Goal: Task Accomplishment & Management: Use online tool/utility

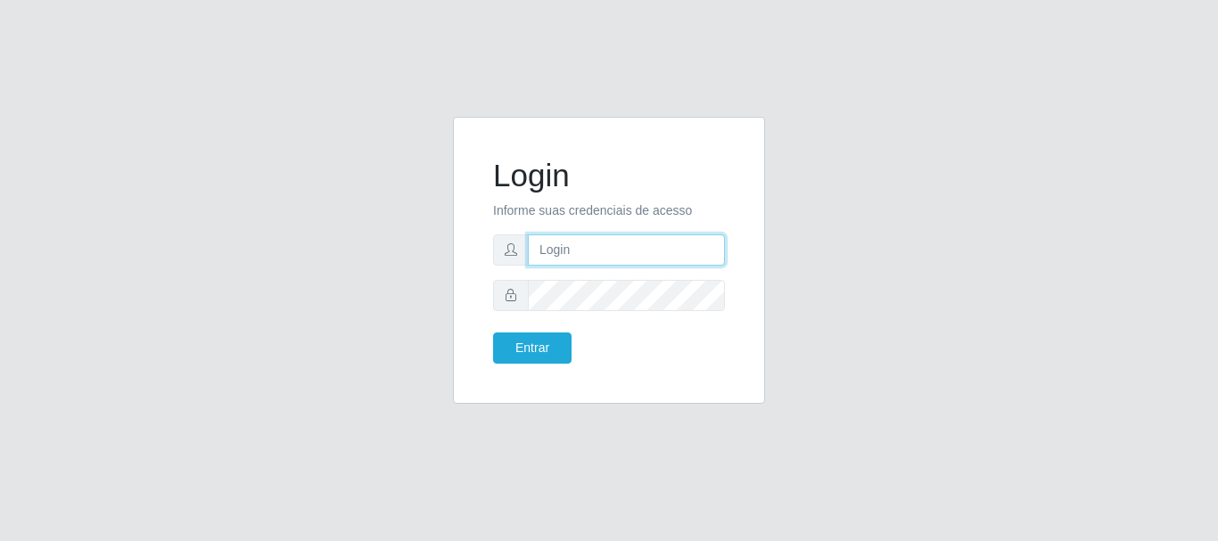
click at [622, 243] on input "text" at bounding box center [626, 250] width 197 height 31
type input "ritaiwof@B5"
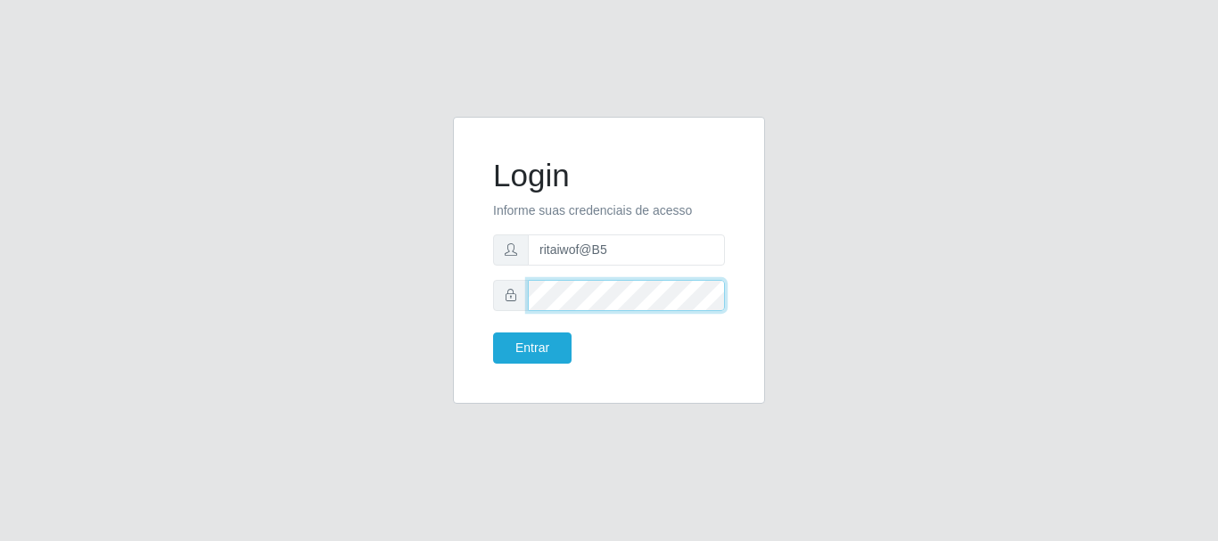
click at [493, 333] on button "Entrar" at bounding box center [532, 348] width 78 height 31
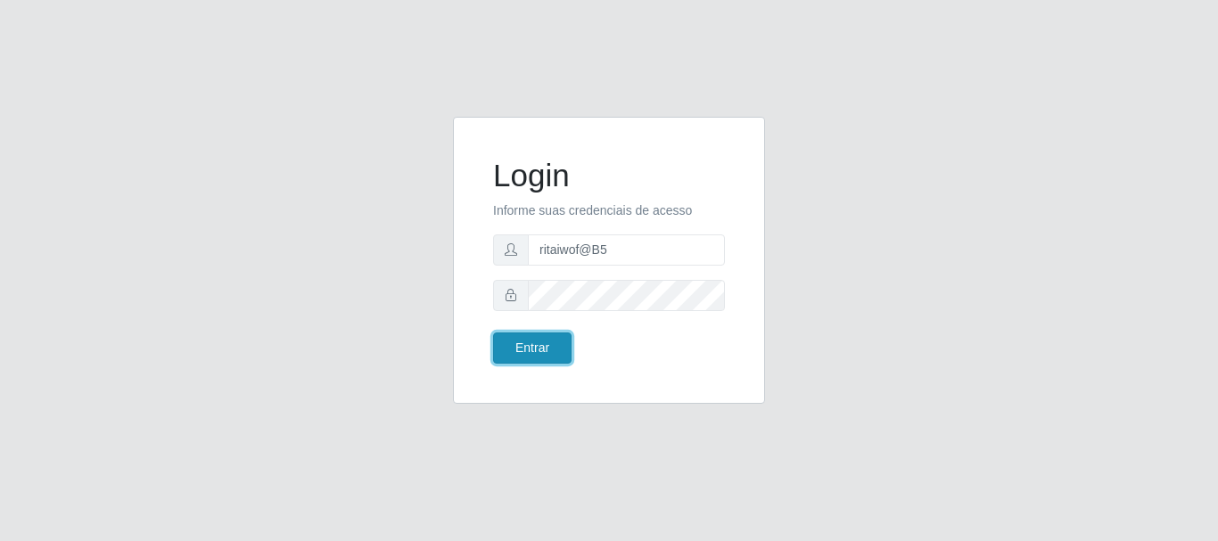
click at [547, 348] on button "Entrar" at bounding box center [532, 348] width 78 height 31
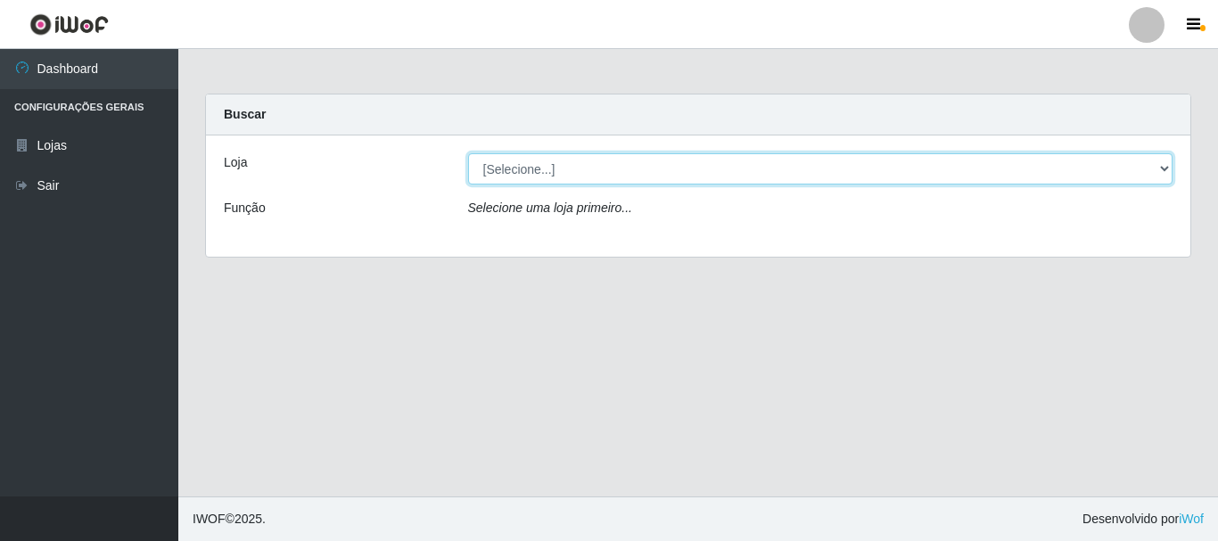
click at [680, 175] on select "[Selecione...] Bemais Supermercados - B5 Anatólia" at bounding box center [820, 168] width 705 height 31
select select "405"
click at [468, 153] on select "[Selecione...] Bemais Supermercados - B5 Anatólia" at bounding box center [820, 168] width 705 height 31
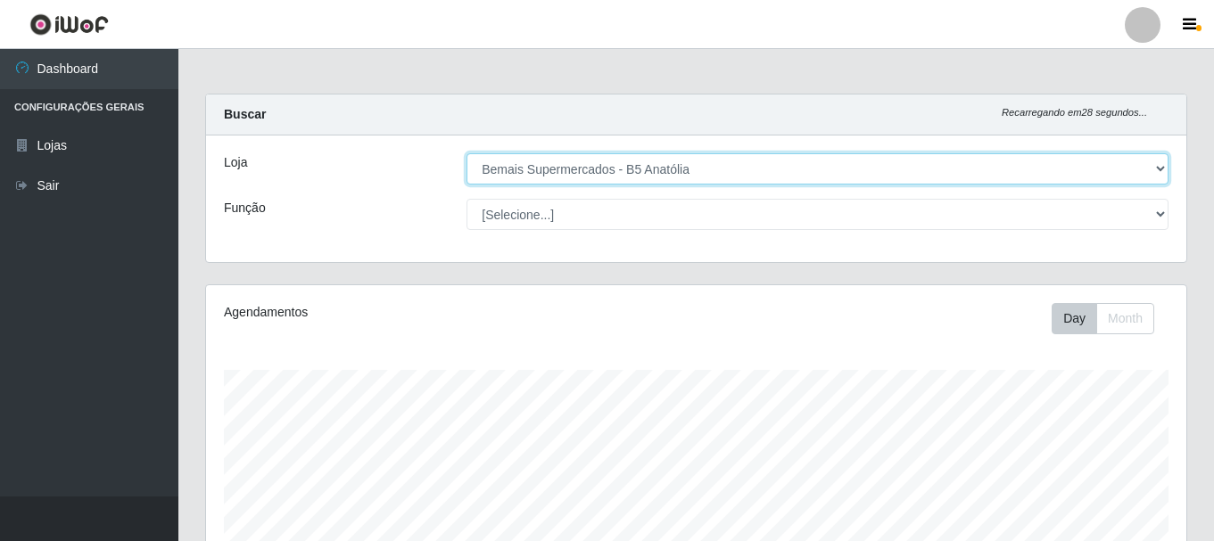
scroll to position [370, 980]
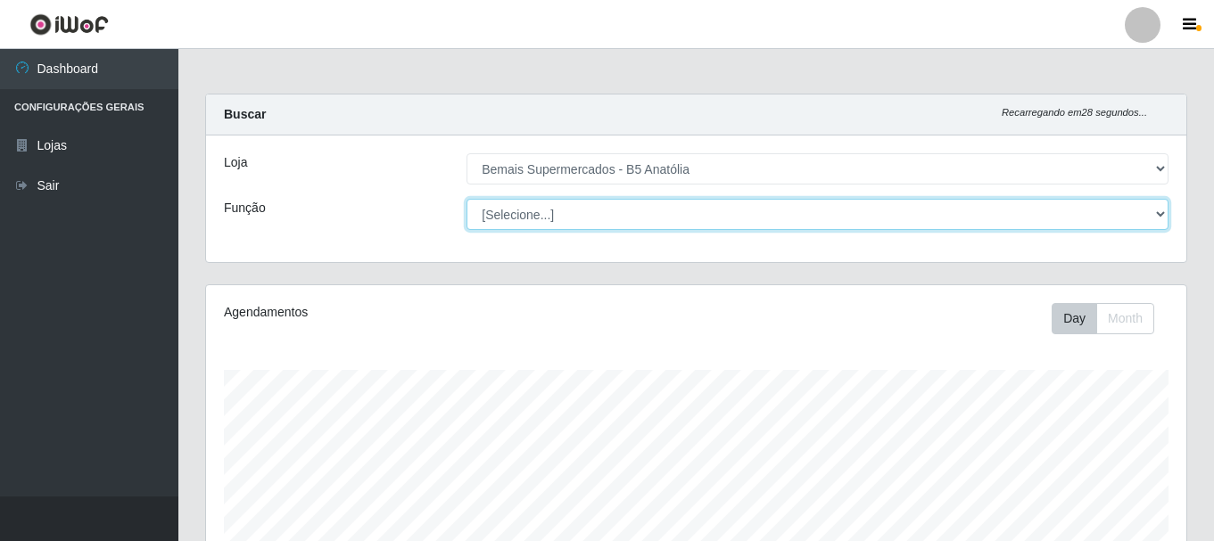
click at [657, 226] on select "[Selecione...] ASG ASG + ASG ++ Auxiliar de Estacionamento Auxiliar de Estacion…" at bounding box center [817, 214] width 702 height 31
click at [466, 199] on select "[Selecione...] ASG ASG + ASG ++ Auxiliar de Estacionamento Auxiliar de Estacion…" at bounding box center [817, 214] width 702 height 31
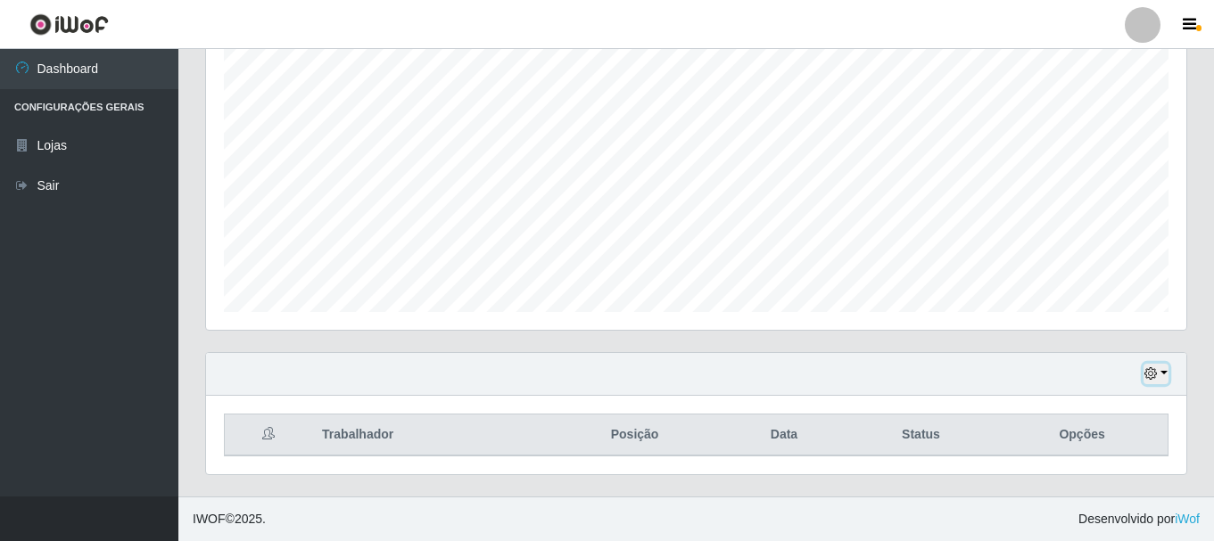
click at [1161, 374] on button "button" at bounding box center [1155, 374] width 25 height 21
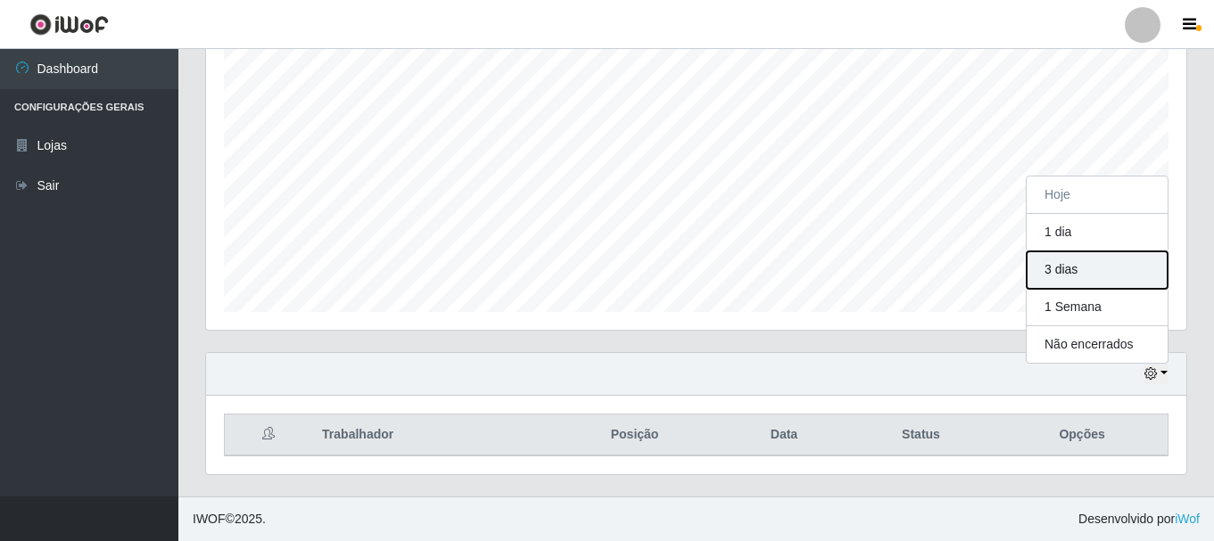
click at [1108, 268] on button "3 dias" at bounding box center [1096, 269] width 141 height 37
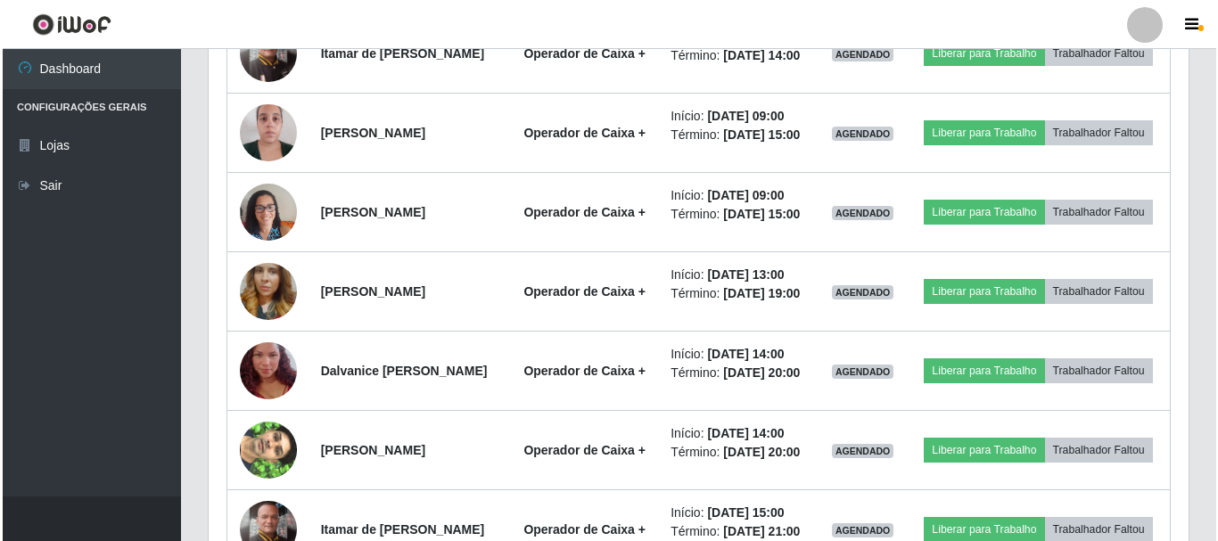
scroll to position [896, 0]
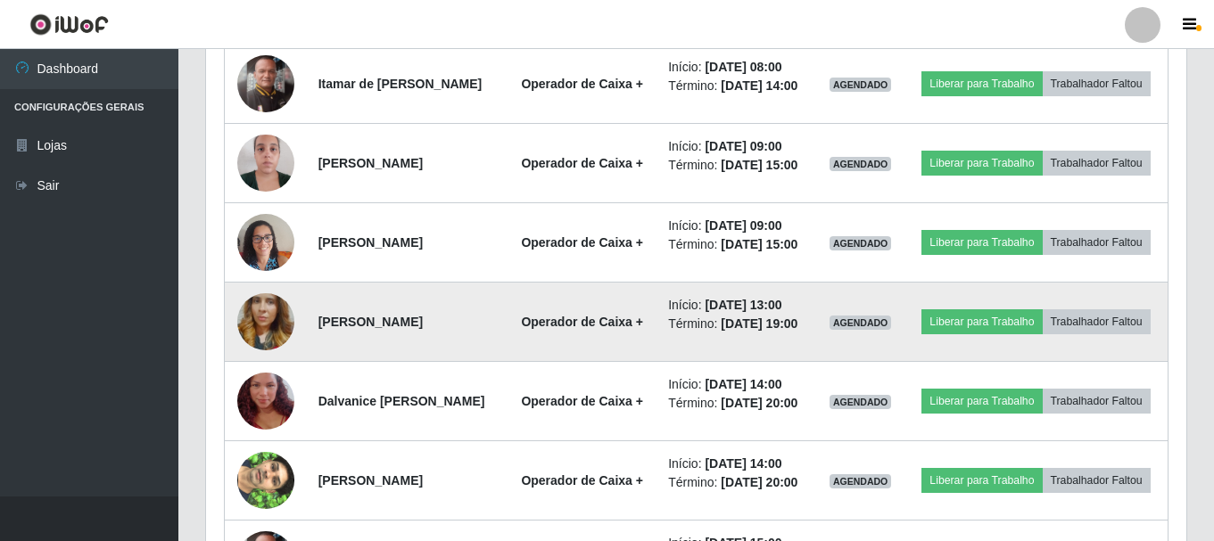
click at [258, 373] on img at bounding box center [265, 322] width 57 height 102
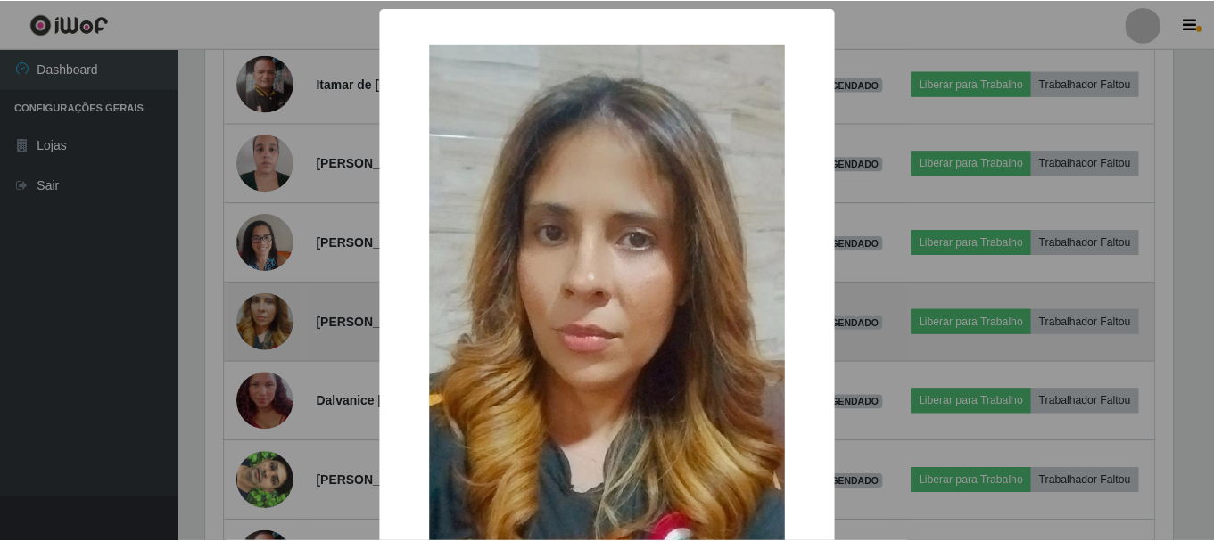
scroll to position [370, 971]
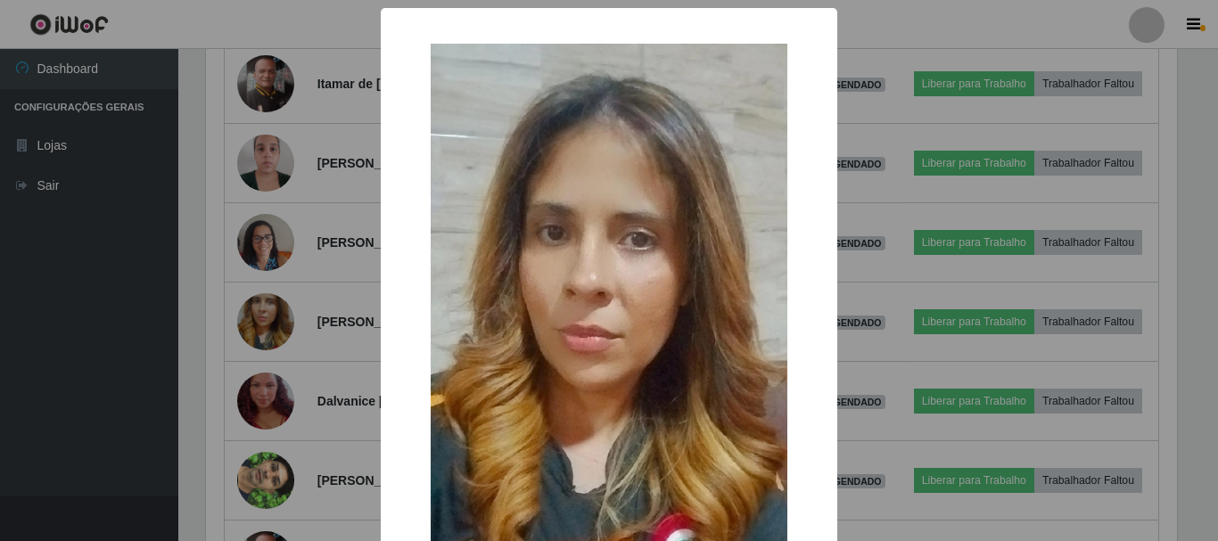
click at [350, 331] on div "× OK Cancel" at bounding box center [609, 270] width 1218 height 541
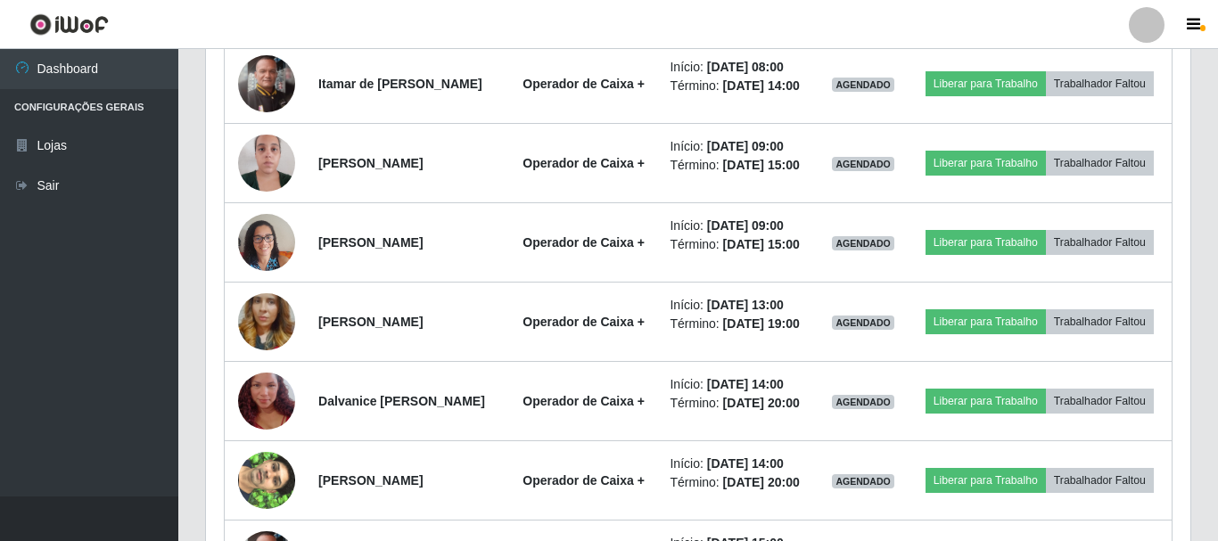
scroll to position [370, 980]
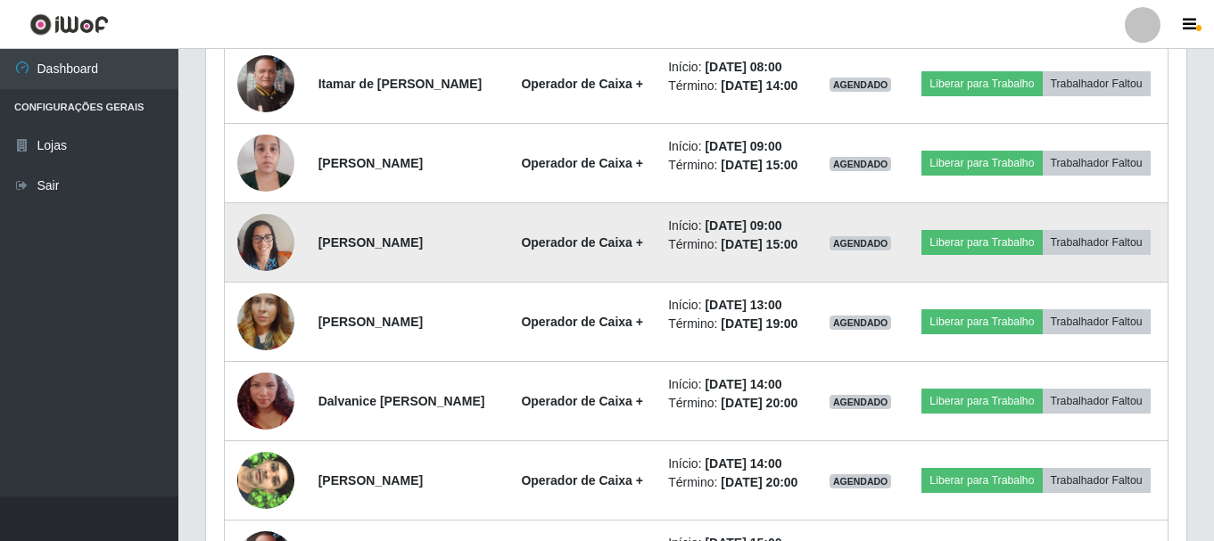
click at [261, 280] on img at bounding box center [265, 242] width 57 height 76
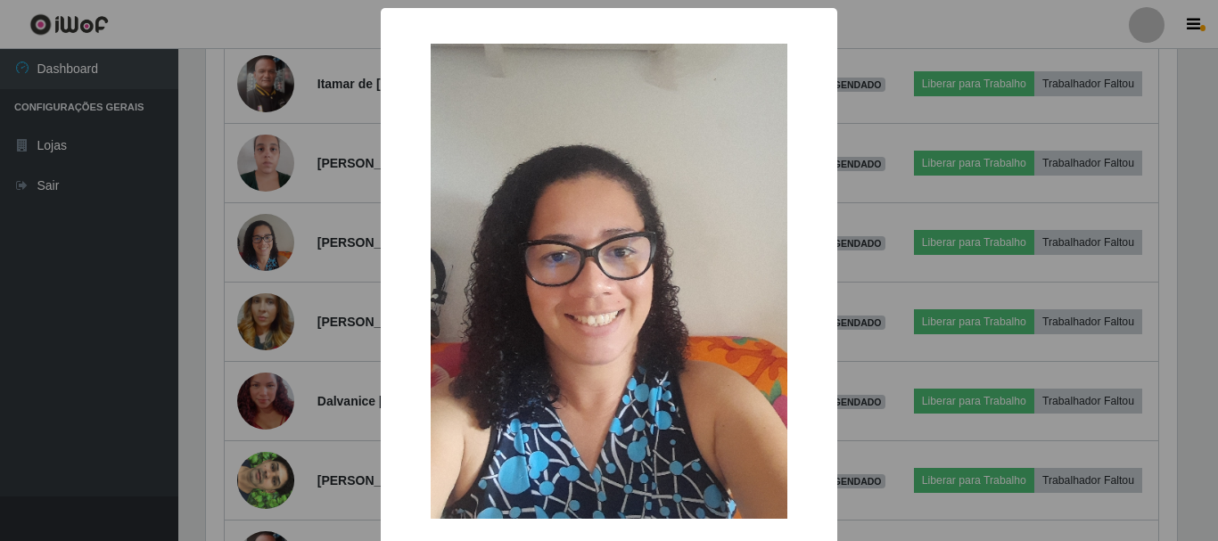
click at [309, 300] on div "× OK Cancel" at bounding box center [609, 270] width 1218 height 541
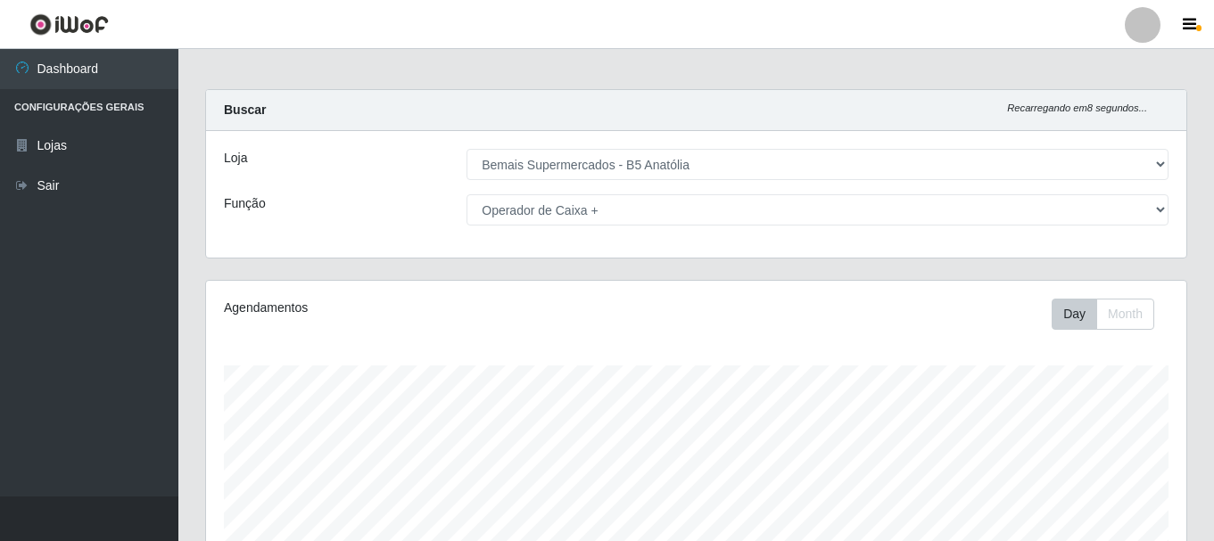
scroll to position [0, 0]
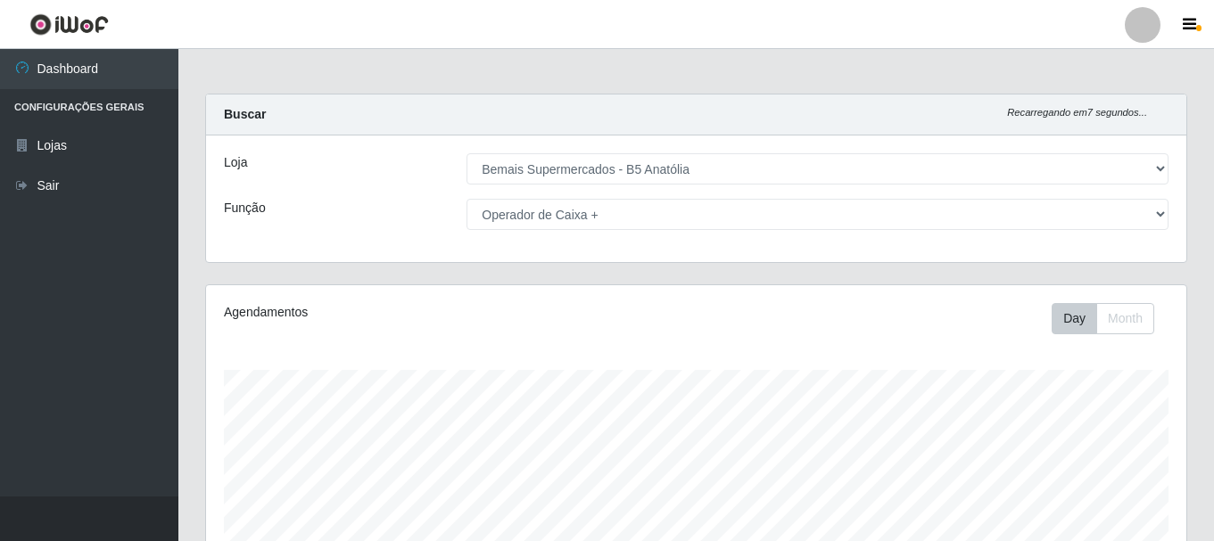
drag, startPoint x: 589, startPoint y: 195, endPoint x: 585, endPoint y: 212, distance: 17.3
click at [589, 196] on div "Loja [Selecione...] Bemais Supermercados - B5 Anatólia Função [Selecione...] AS…" at bounding box center [696, 199] width 980 height 127
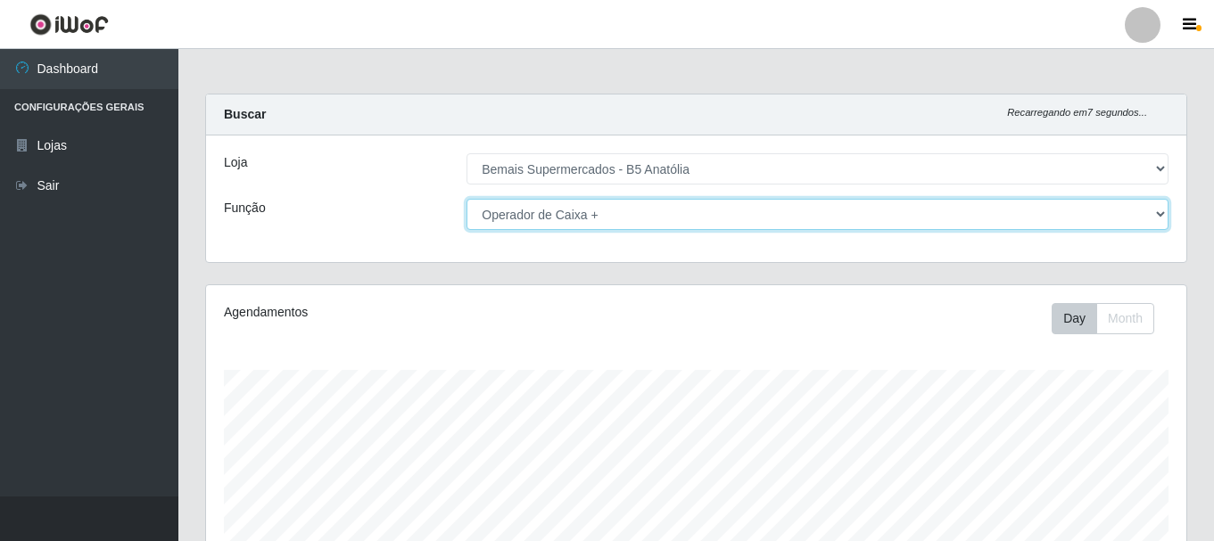
click at [586, 211] on select "[Selecione...] ASG ASG + ASG ++ Auxiliar de Estacionamento Auxiliar de Estacion…" at bounding box center [817, 214] width 702 height 31
click at [466, 199] on select "[Selecione...] ASG ASG + ASG ++ Auxiliar de Estacionamento Auxiliar de Estacion…" at bounding box center [817, 214] width 702 height 31
click at [572, 225] on select "[Selecione...] ASG ASG + ASG ++ Auxiliar de Estacionamento Auxiliar de Estacion…" at bounding box center [817, 214] width 702 height 31
click at [466, 199] on select "[Selecione...] ASG ASG + ASG ++ Auxiliar de Estacionamento Auxiliar de Estacion…" at bounding box center [817, 214] width 702 height 31
click at [551, 213] on select "[Selecione...] ASG ASG + ASG ++ Auxiliar de Estacionamento Auxiliar de Estacion…" at bounding box center [817, 214] width 702 height 31
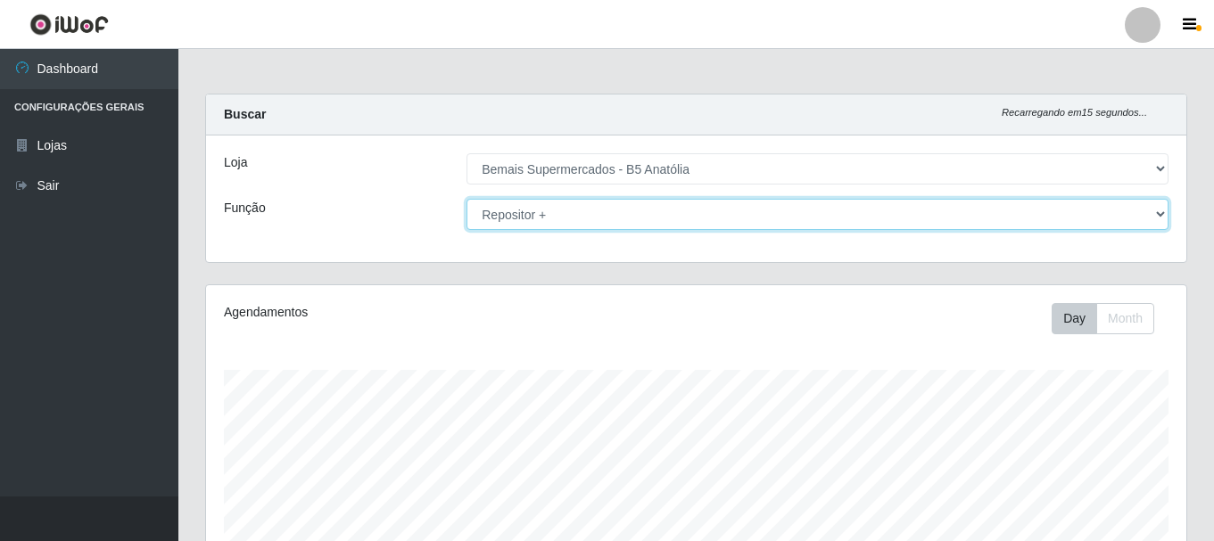
select select "72"
click at [466, 199] on select "[Selecione...] ASG ASG + ASG ++ Auxiliar de Estacionamento Auxiliar de Estacion…" at bounding box center [817, 214] width 702 height 31
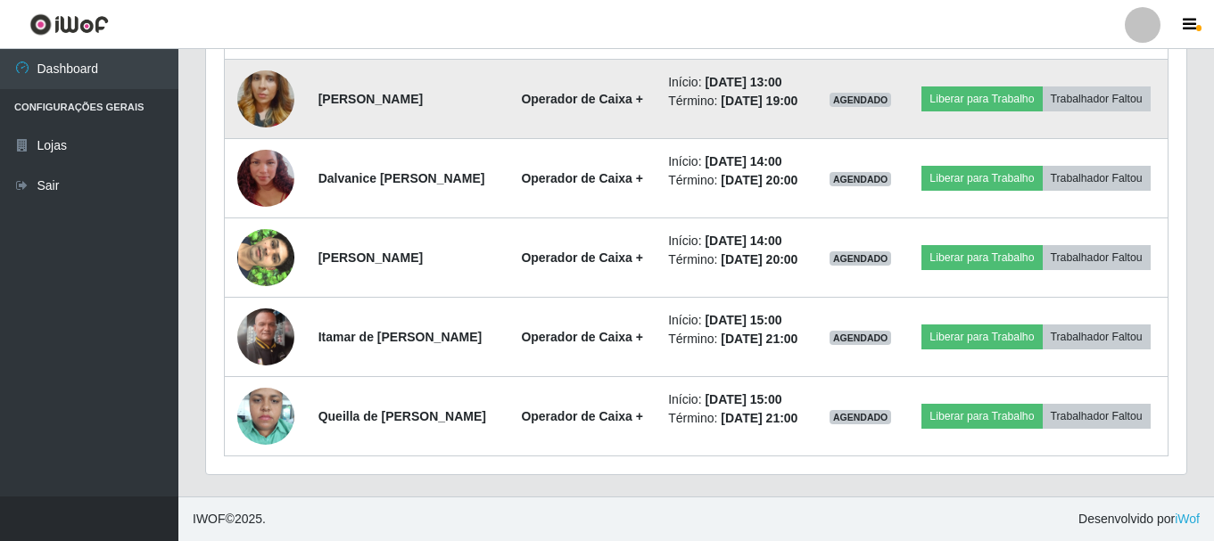
scroll to position [1253, 0]
